Goal: Task Accomplishment & Management: Manage account settings

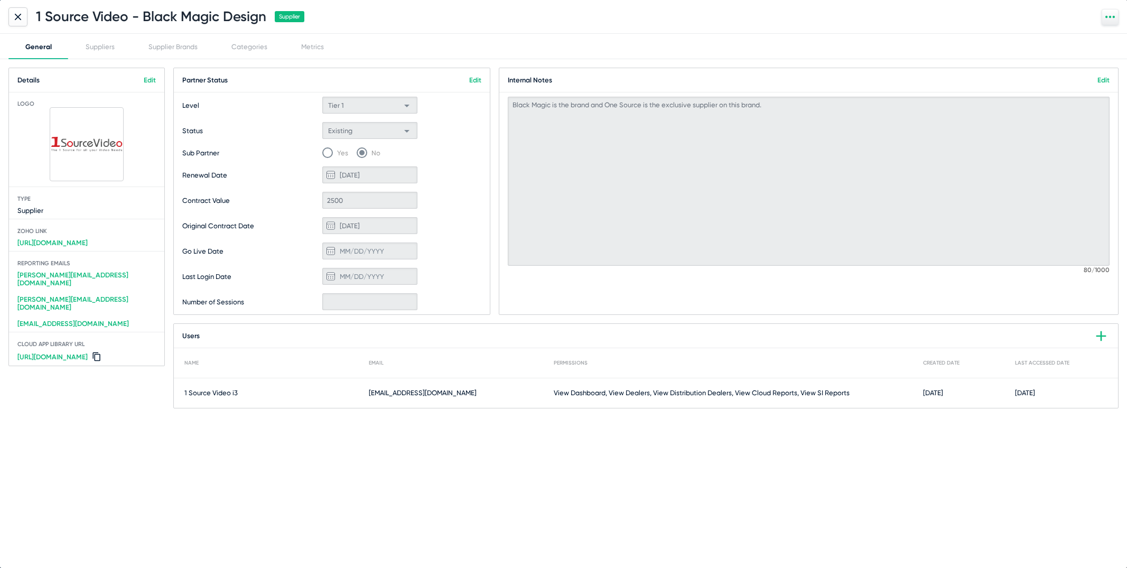
click at [15, 20] on div at bounding box center [17, 16] width 19 height 19
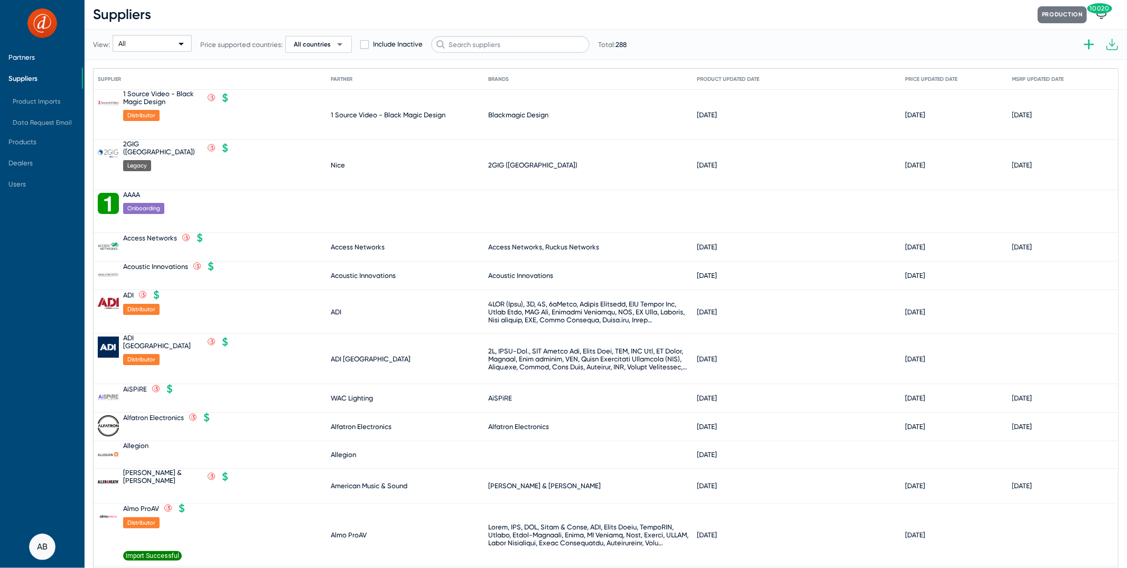
click at [33, 53] on span "Partners" at bounding box center [21, 57] width 26 height 8
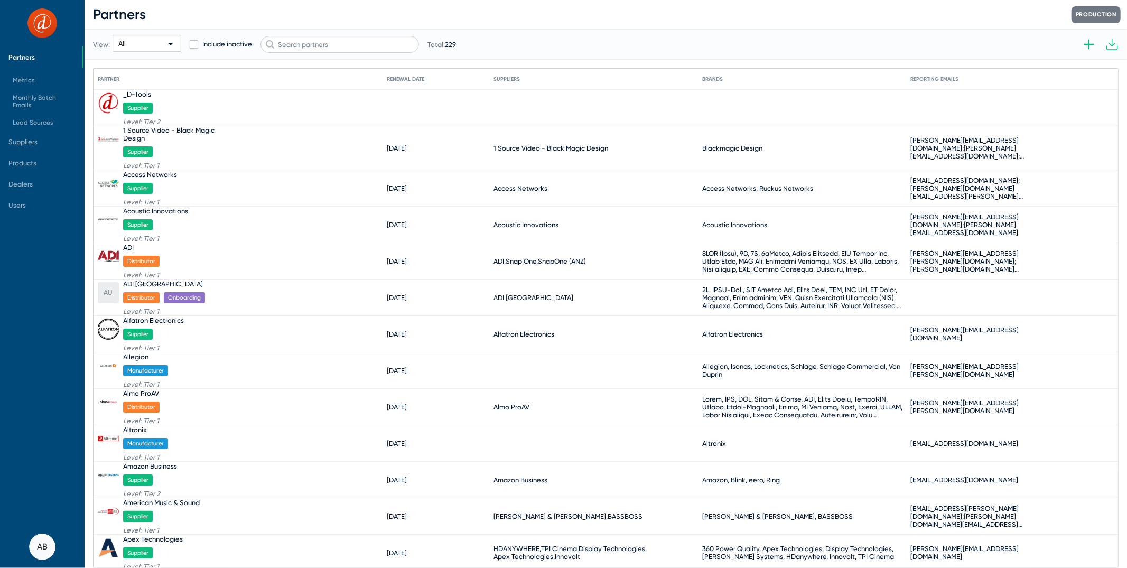
click at [414, 53] on div "View: All Include inactive Total: 229" at bounding box center [274, 44] width 363 height 52
click at [392, 46] on input "text" at bounding box center [339, 44] width 159 height 17
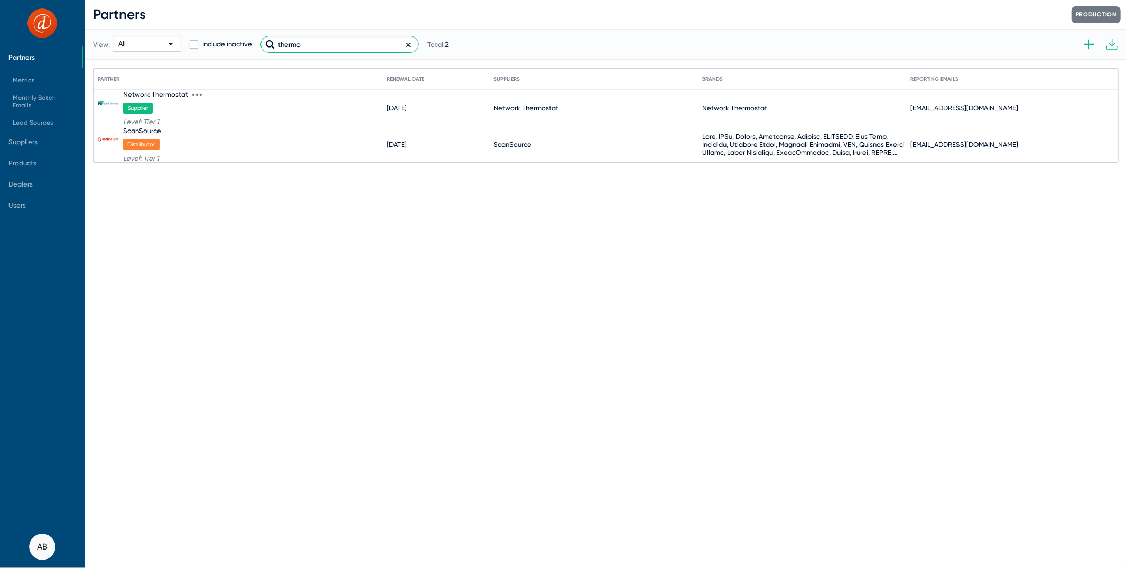
type input "thermo"
click at [175, 94] on div "Network Thermostat" at bounding box center [155, 94] width 65 height 8
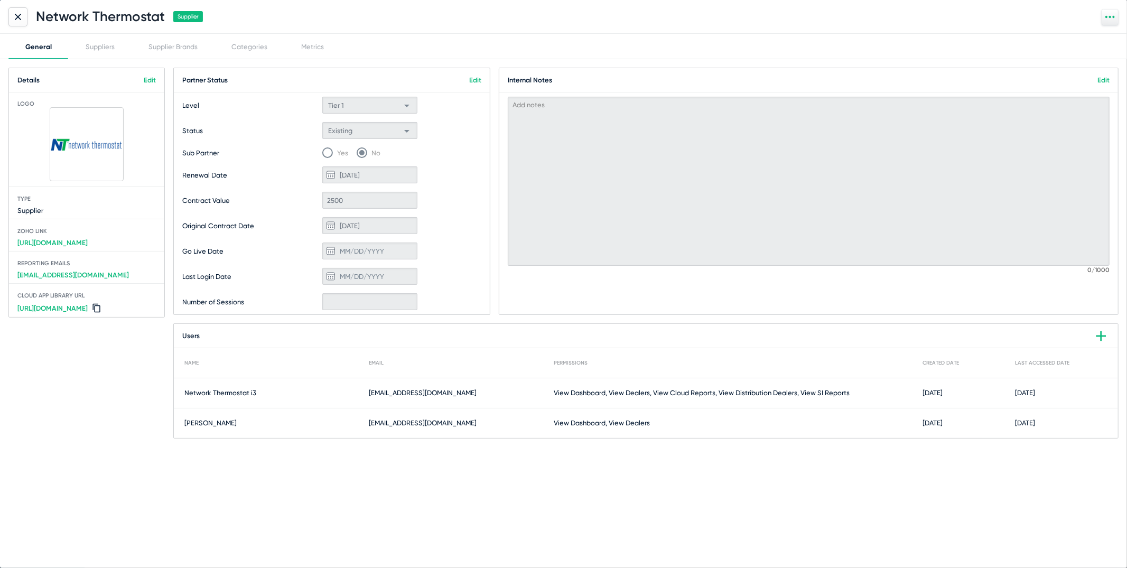
click at [471, 81] on link "Edit" at bounding box center [475, 80] width 12 height 8
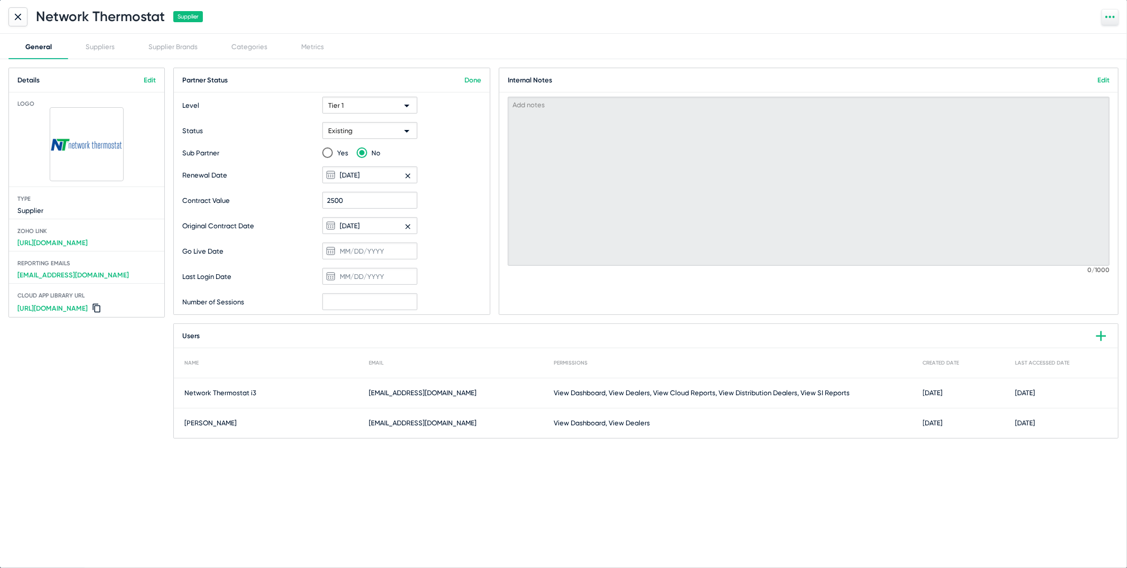
click at [398, 132] on div "Existing" at bounding box center [365, 131] width 74 height 17
click at [375, 263] on span "Canceled" at bounding box center [370, 273] width 90 height 21
click at [408, 177] on icon at bounding box center [408, 176] width 8 height 8
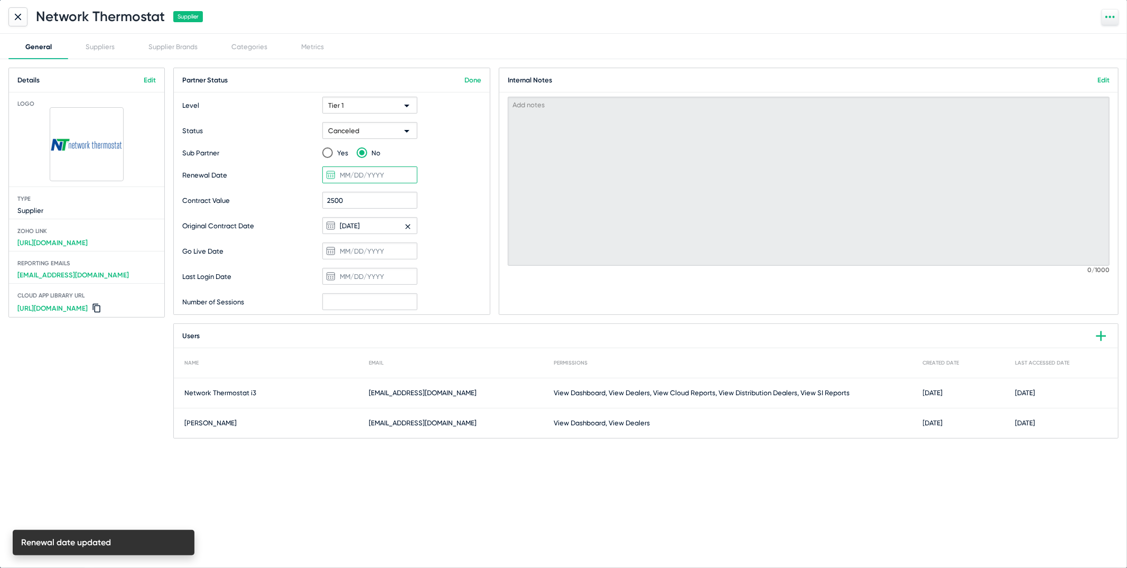
click at [471, 76] on link "Done" at bounding box center [472, 80] width 17 height 8
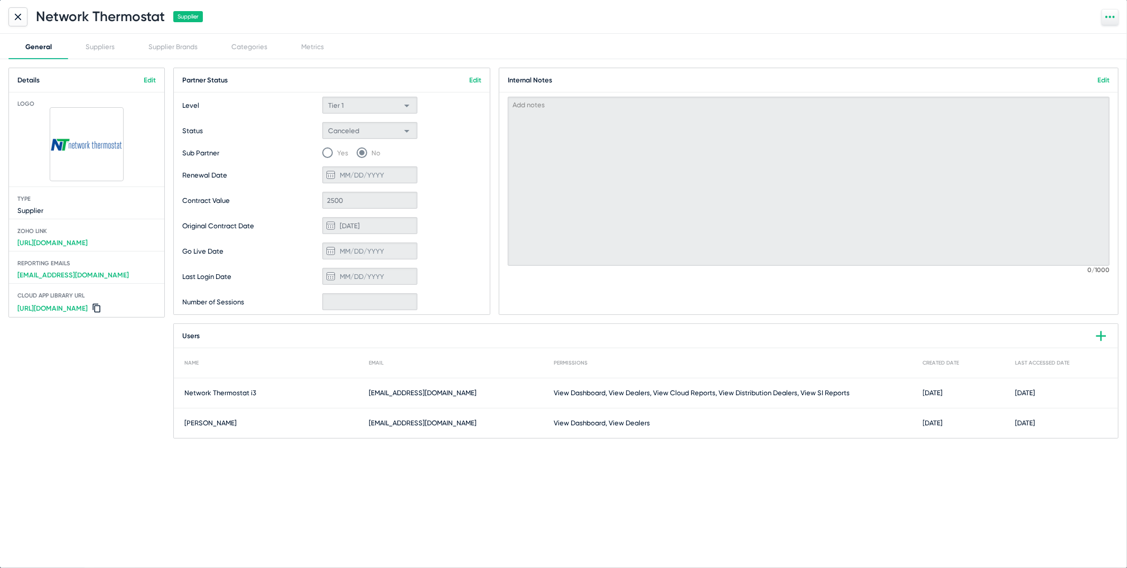
click at [1109, 73] on mat-card-title "Internal Notes Edit" at bounding box center [808, 80] width 619 height 24
click at [1105, 82] on link "Edit" at bounding box center [1103, 80] width 12 height 8
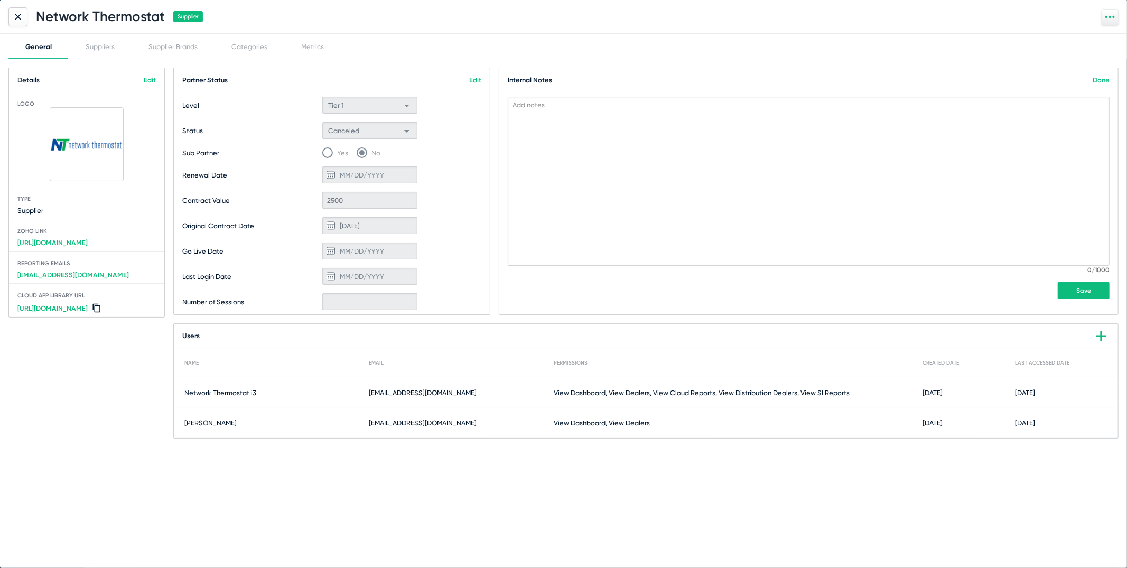
click at [1005, 174] on textarea at bounding box center [809, 181] width 602 height 169
type textarea "canceled on [DATE]"
click at [1072, 292] on button "Save" at bounding box center [1084, 290] width 52 height 17
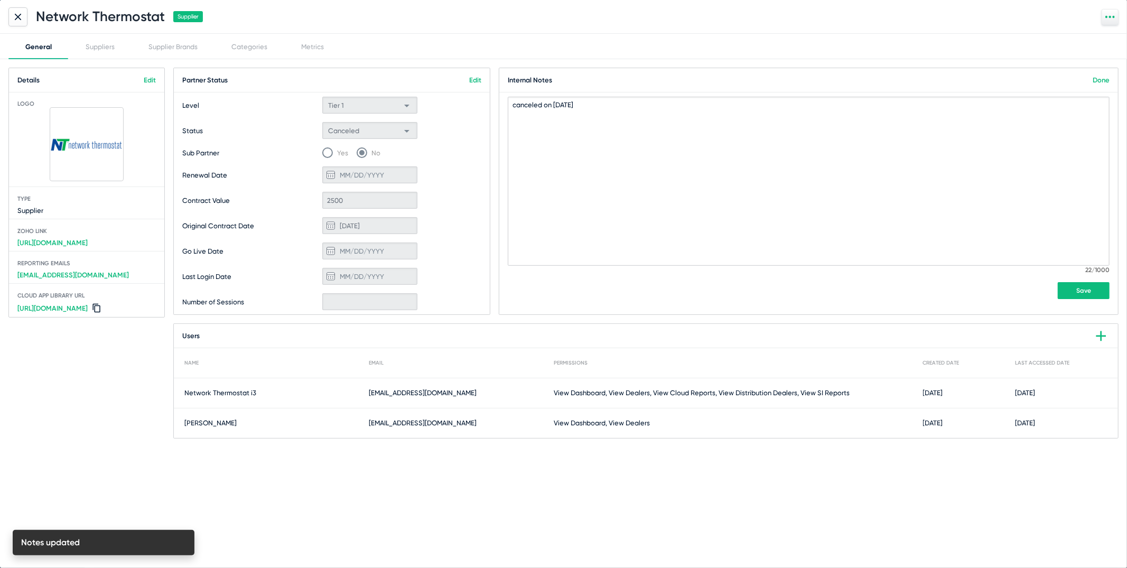
click at [1098, 76] on link "Done" at bounding box center [1101, 80] width 17 height 8
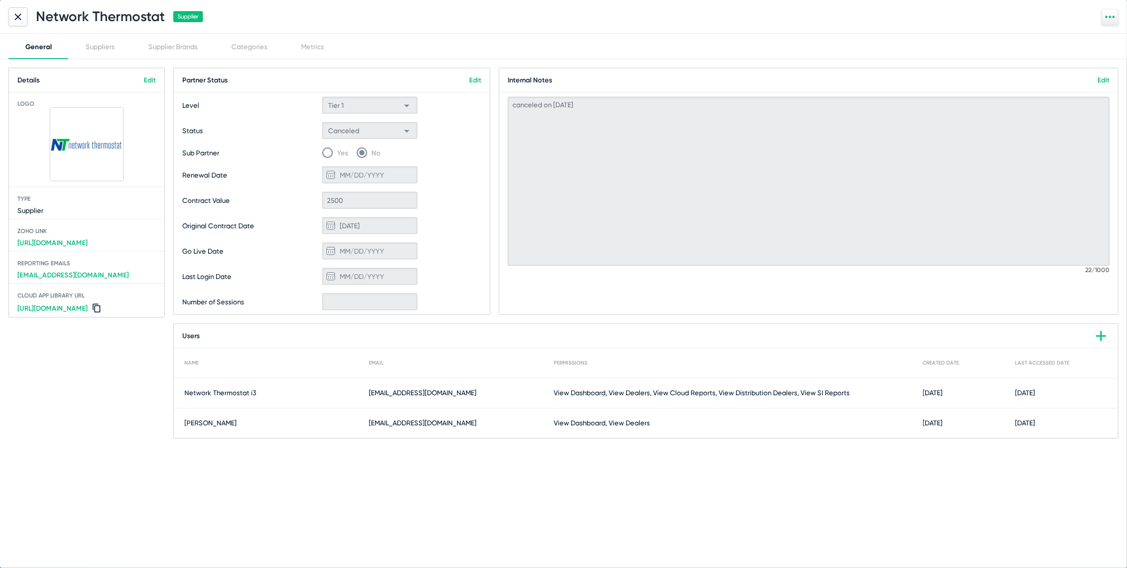
click at [1104, 18] on div at bounding box center [1110, 17] width 17 height 16
click at [1083, 58] on button "Mark as inactive" at bounding box center [1078, 56] width 79 height 21
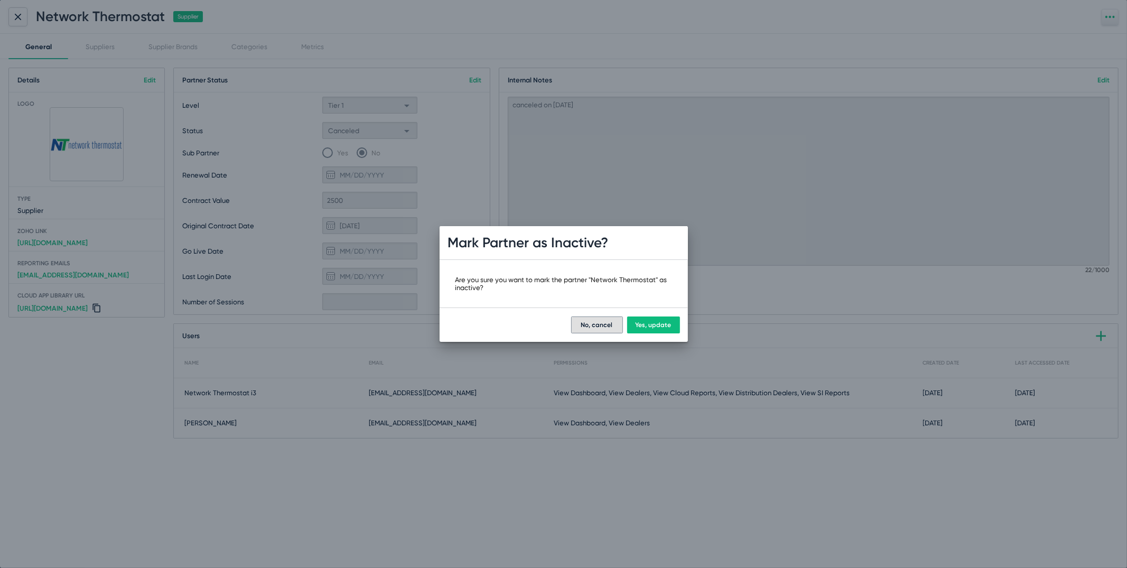
click at [655, 333] on button "Yes, update" at bounding box center [653, 324] width 53 height 17
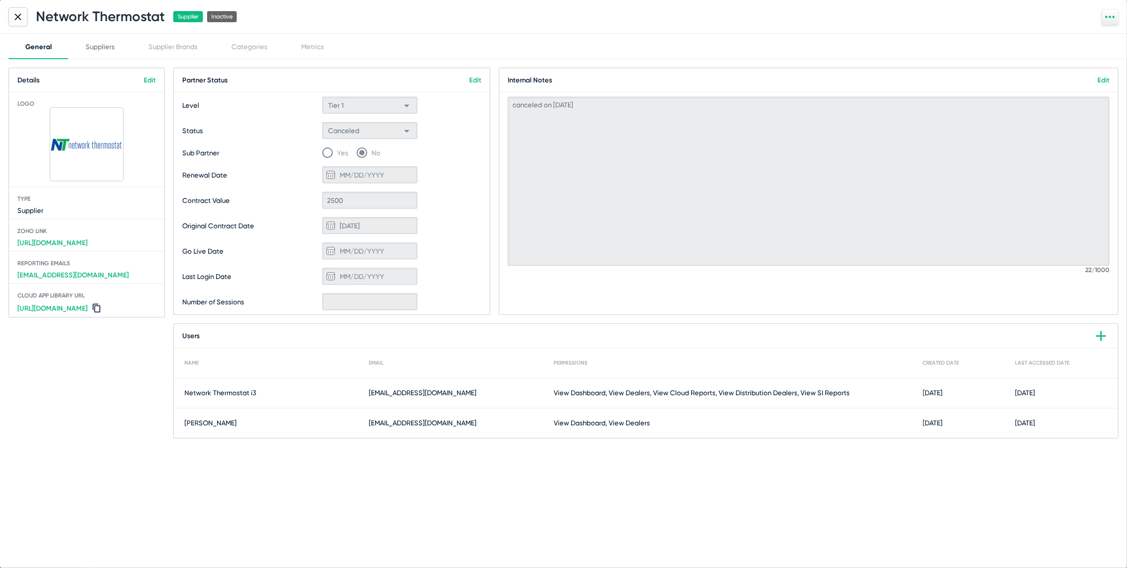
click at [100, 41] on div "Suppliers" at bounding box center [100, 46] width 63 height 25
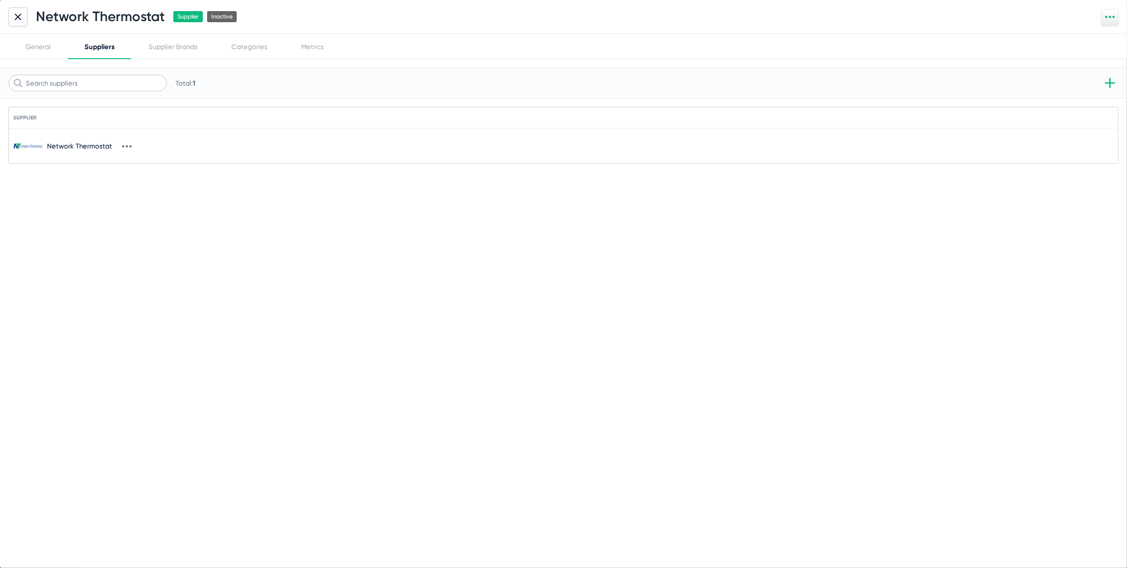
click at [79, 141] on div "Network Thermostat" at bounding box center [92, 145] width 90 height 21
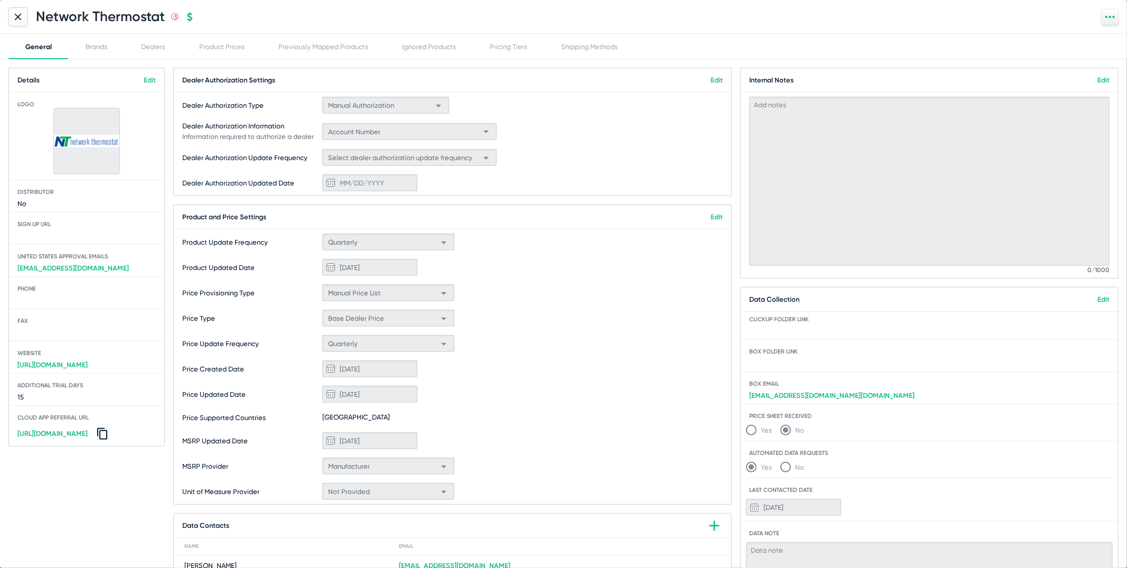
click at [150, 62] on div "Details Edit Logo Distributor No Sign up Url [GEOGRAPHIC_DATA] Approval Emails …" at bounding box center [563, 313] width 1127 height 509
click at [154, 50] on div "Dealers" at bounding box center [153, 47] width 24 height 8
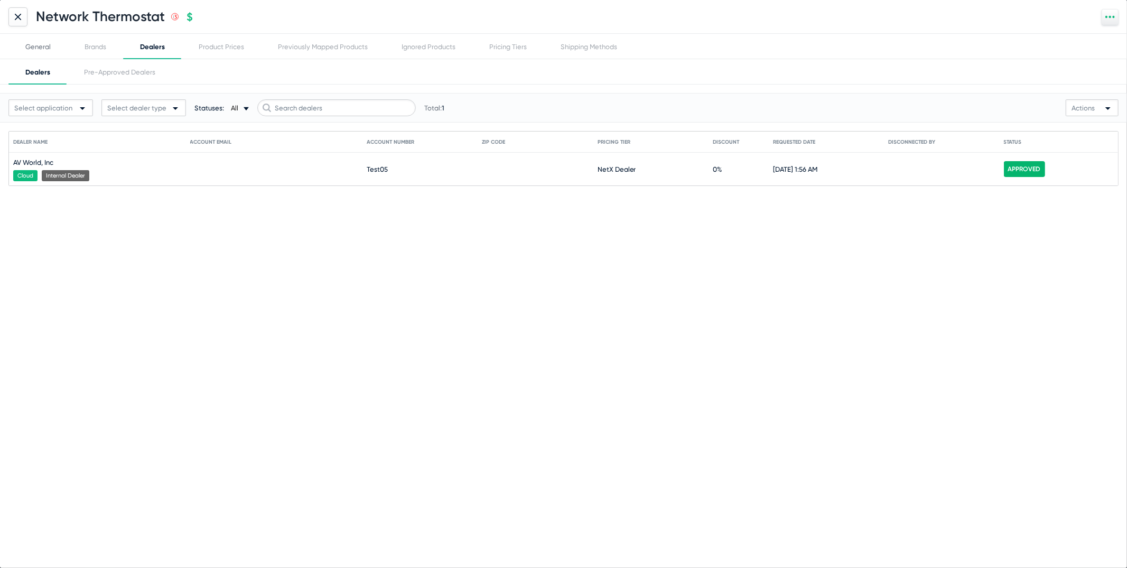
click at [54, 42] on div "General" at bounding box center [37, 46] width 59 height 25
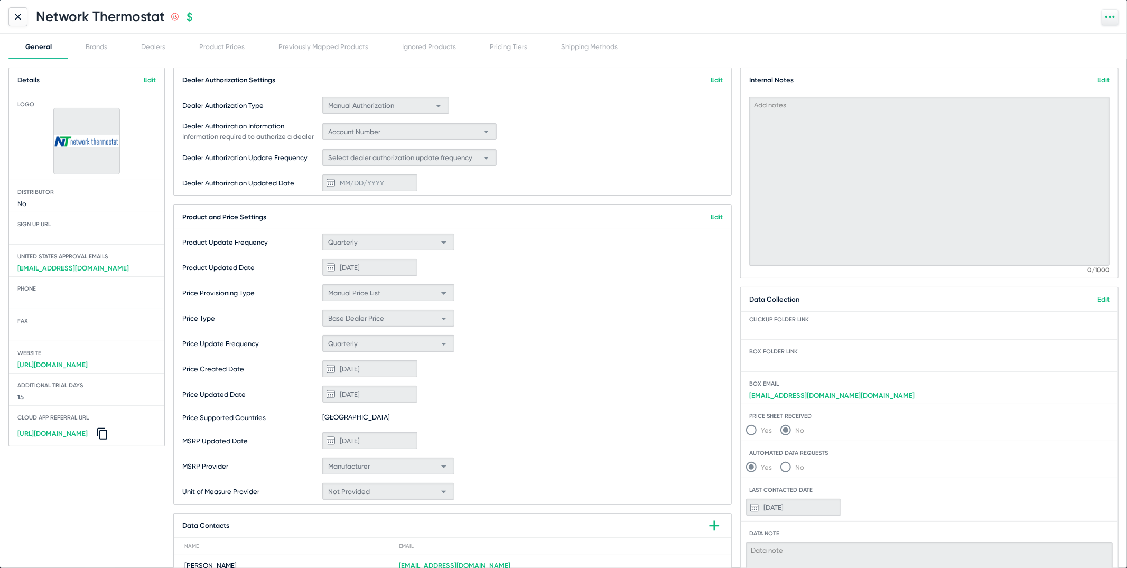
click at [1112, 20] on icon at bounding box center [1110, 17] width 10 height 10
click at [1084, 103] on button "Mark as inactive" at bounding box center [1069, 98] width 98 height 21
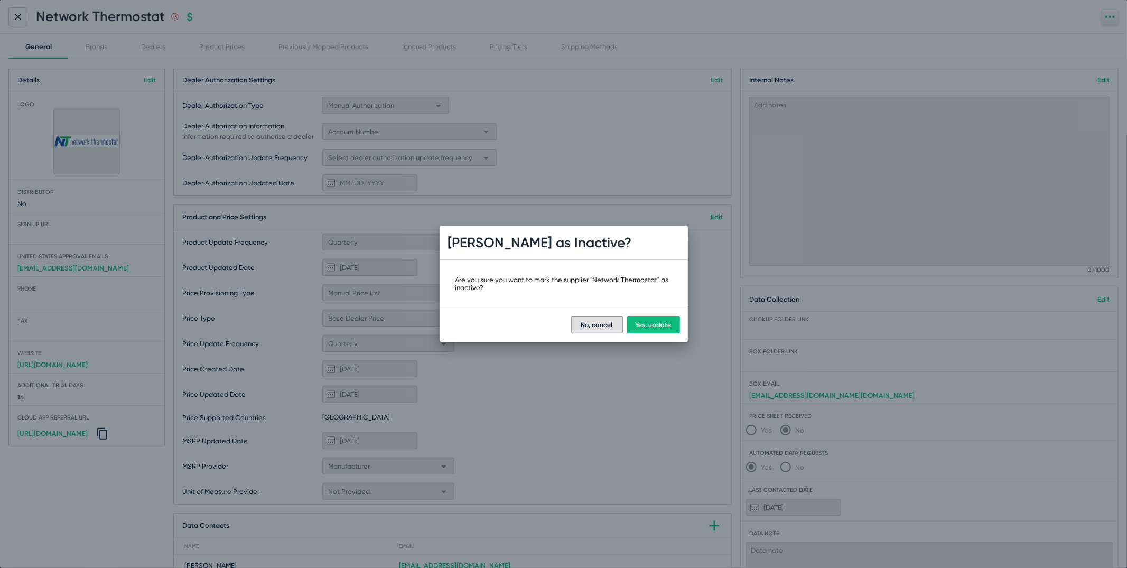
click at [658, 337] on div "No, cancel Yes, update" at bounding box center [564, 325] width 248 height 34
click at [665, 318] on button "Yes, update" at bounding box center [653, 324] width 53 height 17
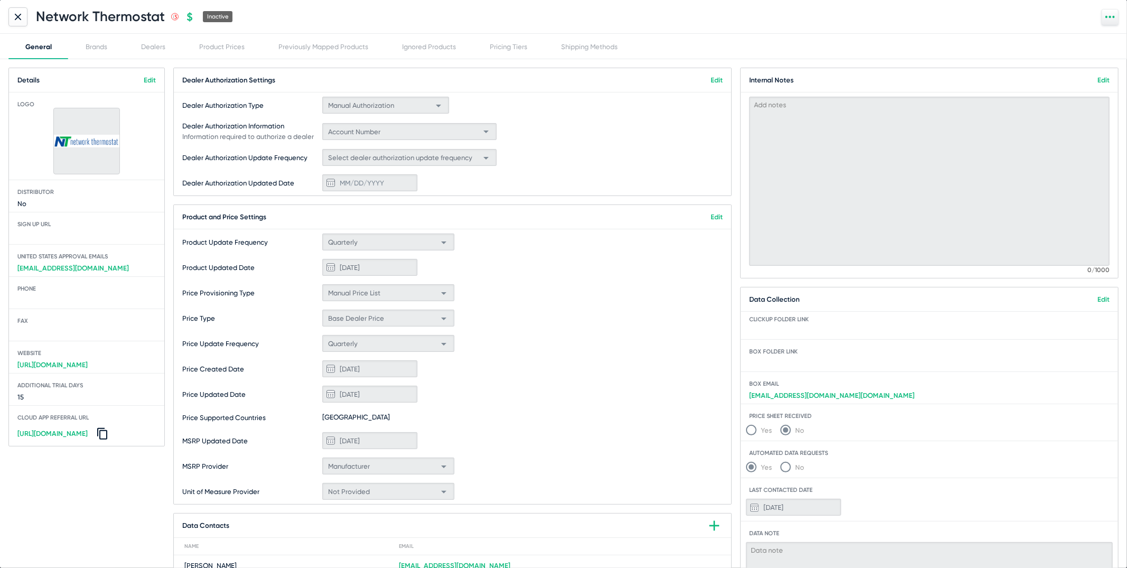
click at [1107, 71] on mat-card-title "Internal Notes Edit" at bounding box center [929, 80] width 377 height 24
click at [1107, 74] on mat-card-title "Internal Notes Edit" at bounding box center [929, 80] width 377 height 24
click at [1107, 80] on link "Edit" at bounding box center [1103, 80] width 12 height 8
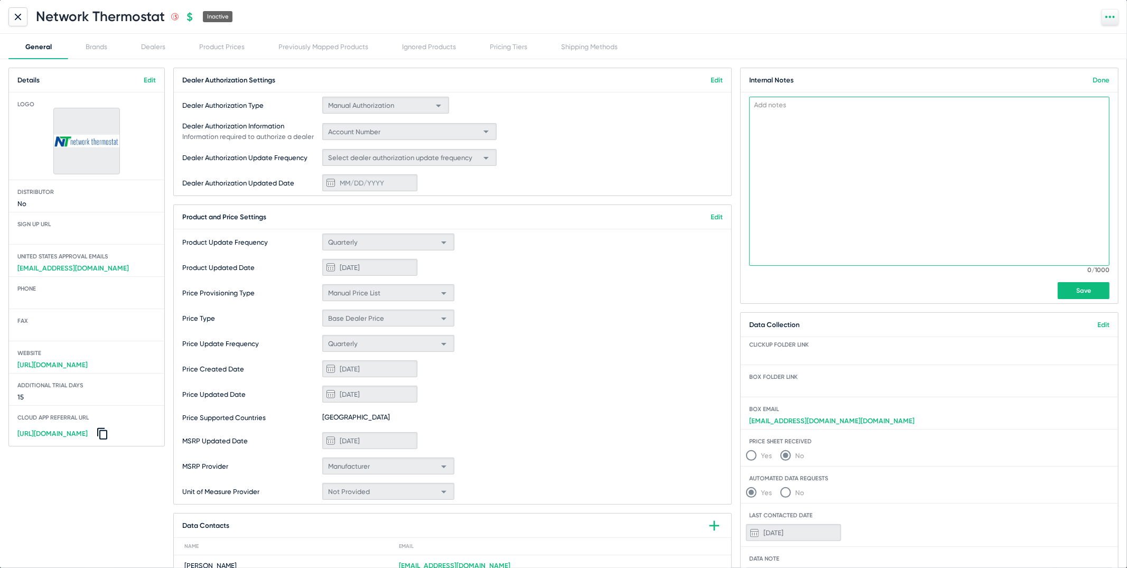
click at [1003, 198] on textarea at bounding box center [929, 181] width 360 height 169
type textarea "Cancelled! [DATE]"
click at [1082, 286] on button "Save" at bounding box center [1084, 290] width 52 height 17
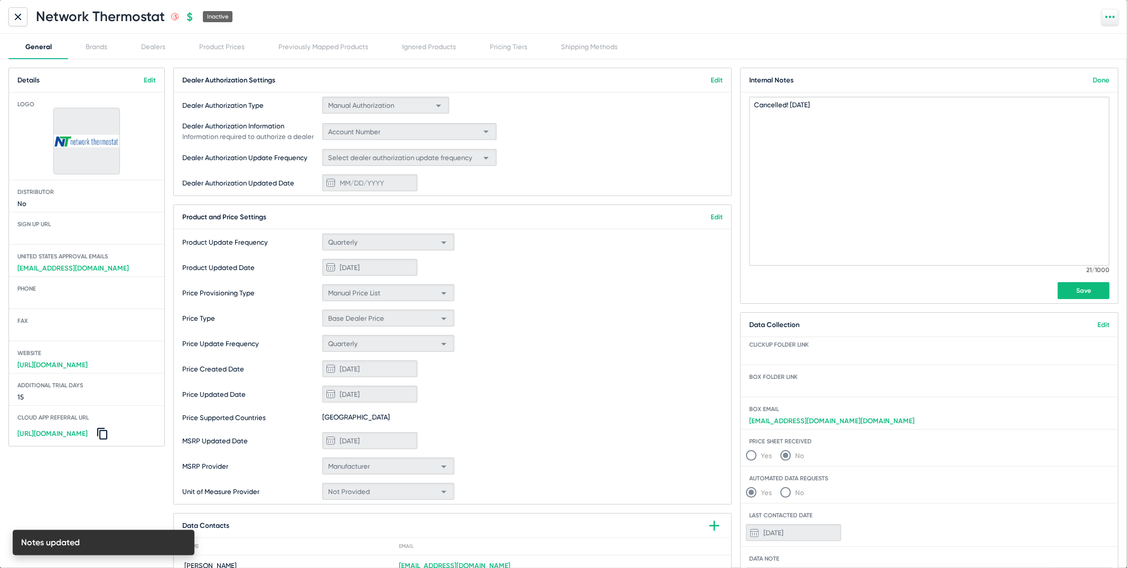
click at [1102, 86] on mat-card-title "Internal Notes Done" at bounding box center [929, 80] width 377 height 24
click at [1099, 80] on link "Done" at bounding box center [1101, 80] width 17 height 8
